Goal: Task Accomplishment & Management: Manage account settings

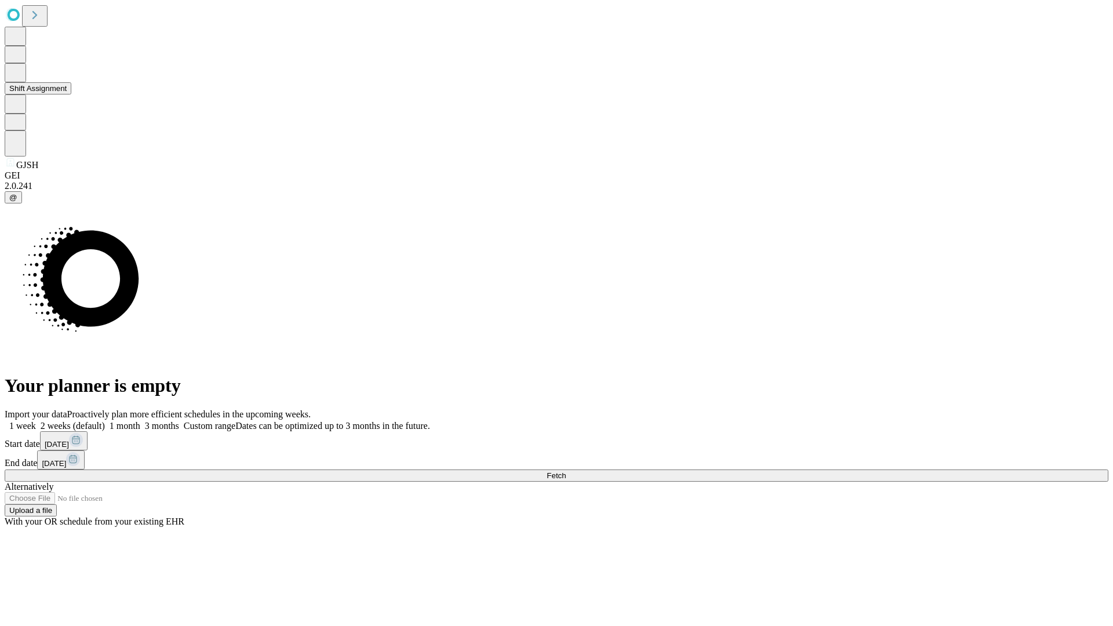
click at [71, 94] on button "Shift Assignment" at bounding box center [38, 88] width 67 height 12
